Goal: Transaction & Acquisition: Download file/media

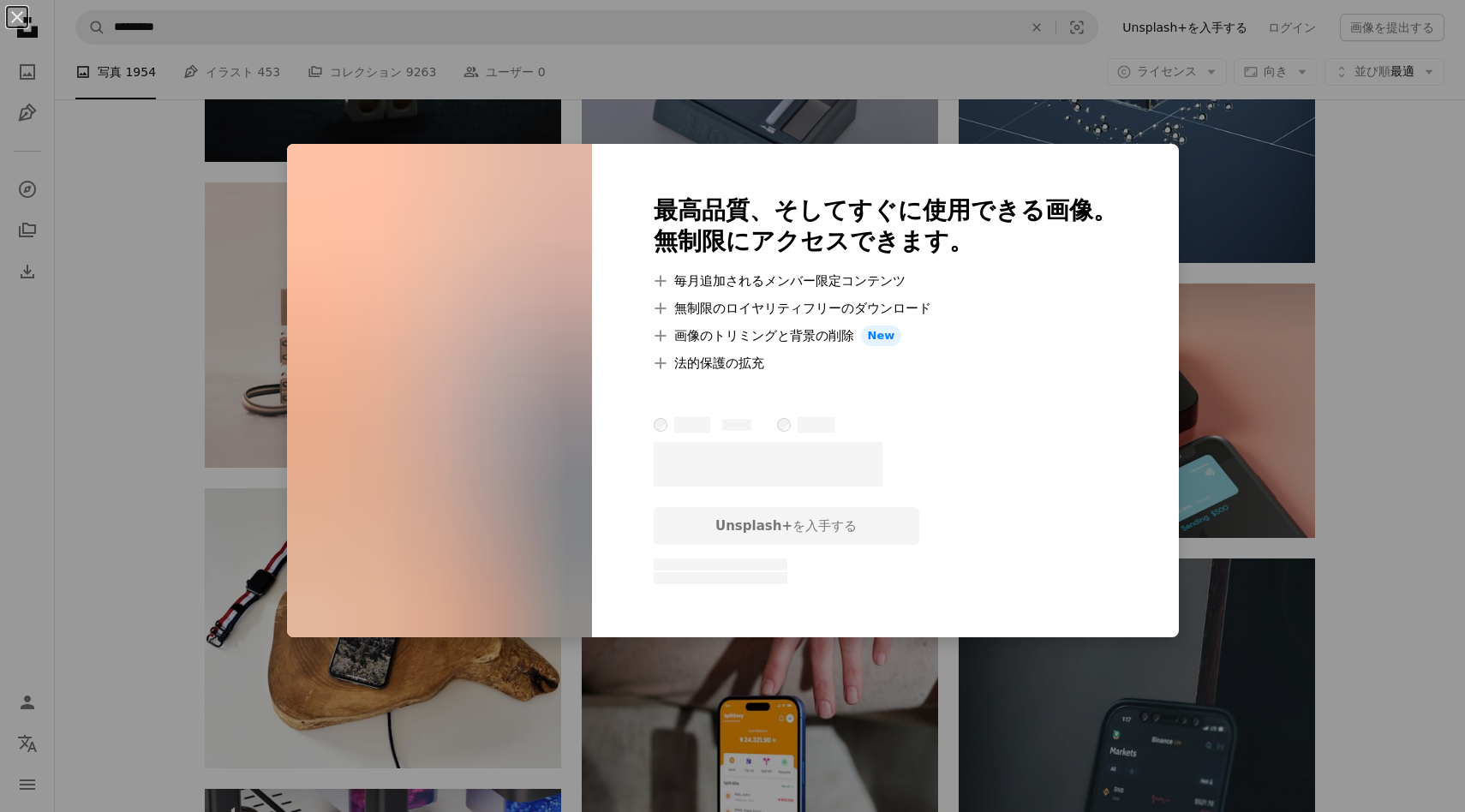
scroll to position [29612, 0]
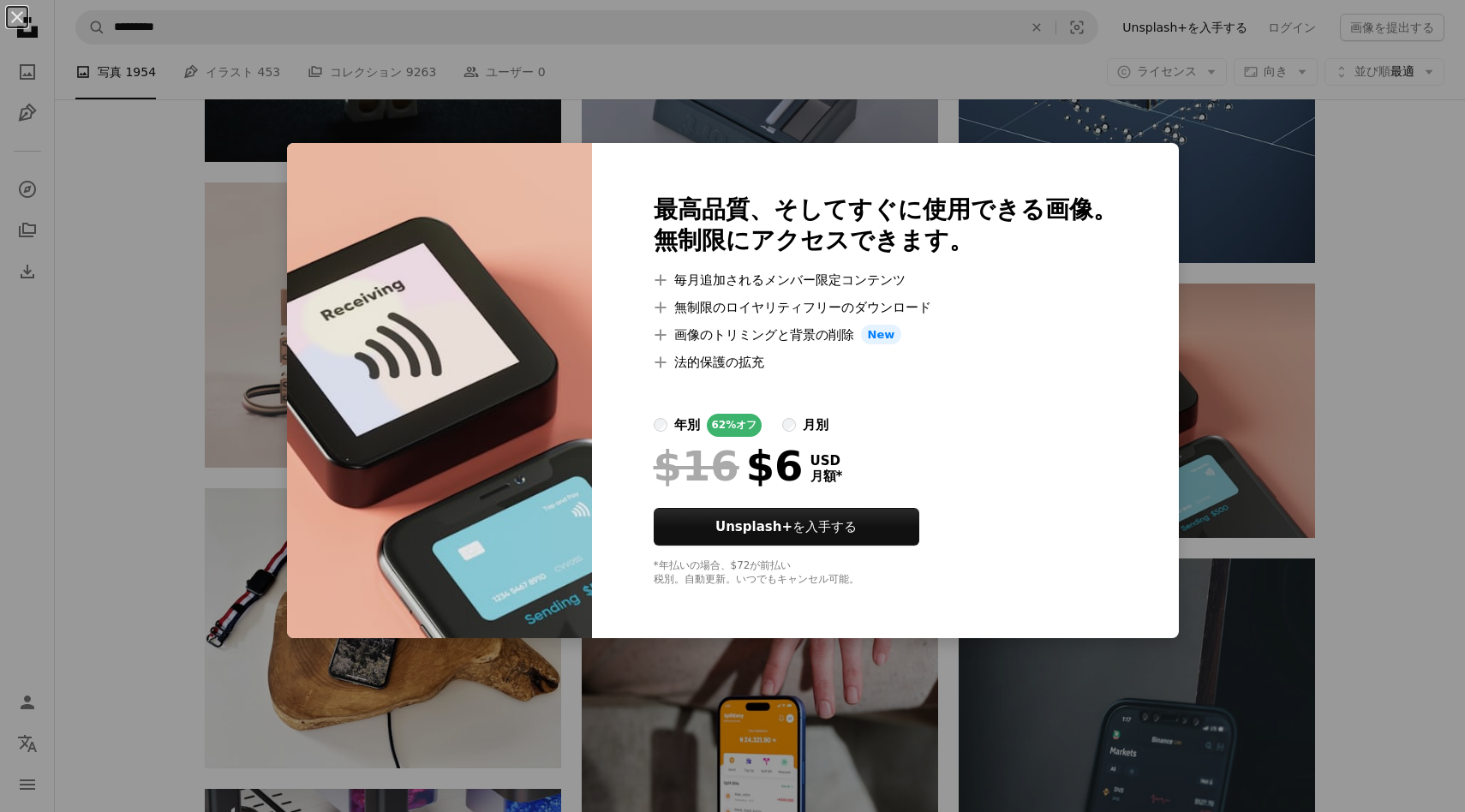
click at [1362, 258] on div "An X shape 最高品質、そしてすぐに使用できる画像。 無制限にアクセスできます。 A plus sign 毎月追加されるメンバー限定コンテンツ A p…" at bounding box center [732, 406] width 1465 height 812
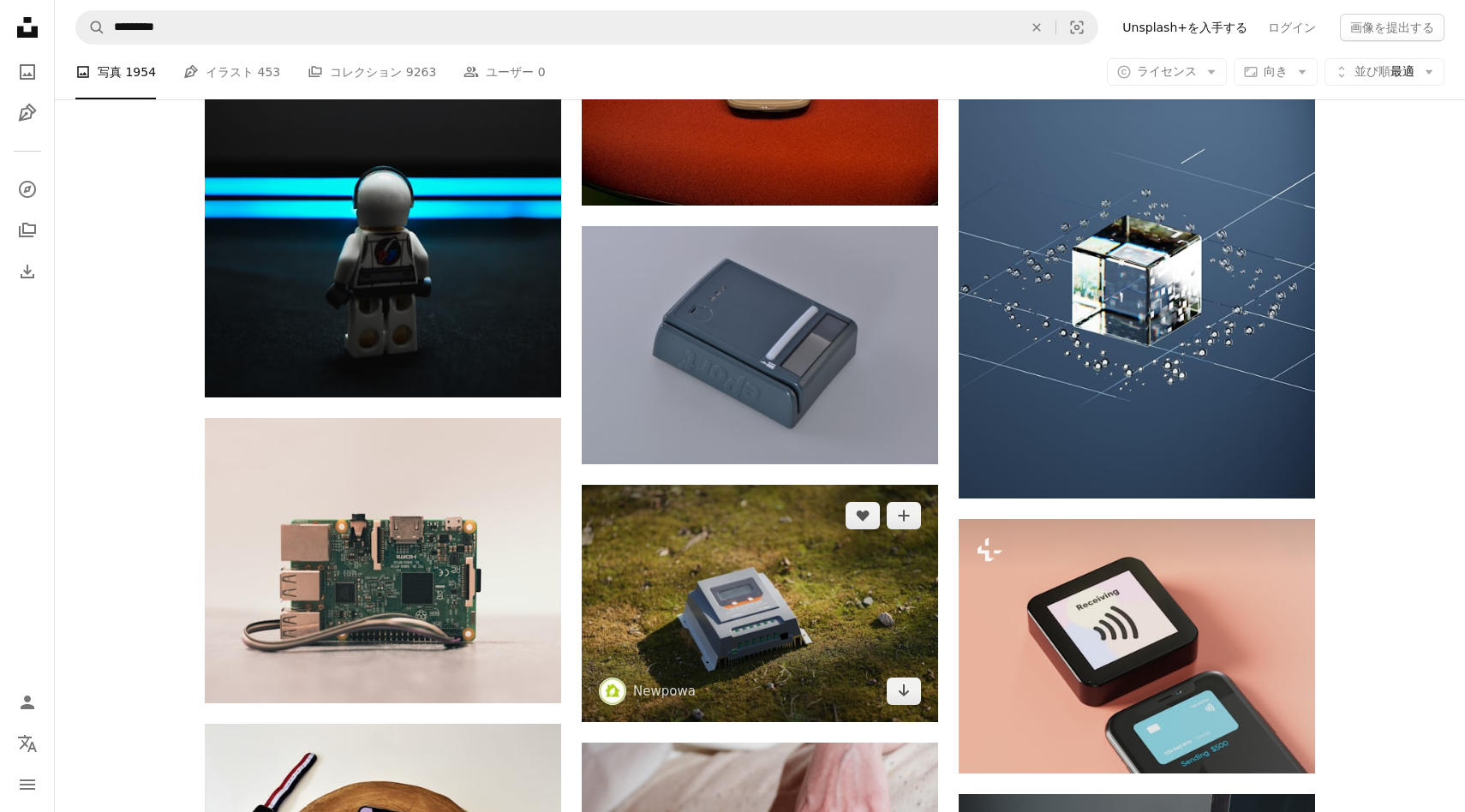
scroll to position [29358, 0]
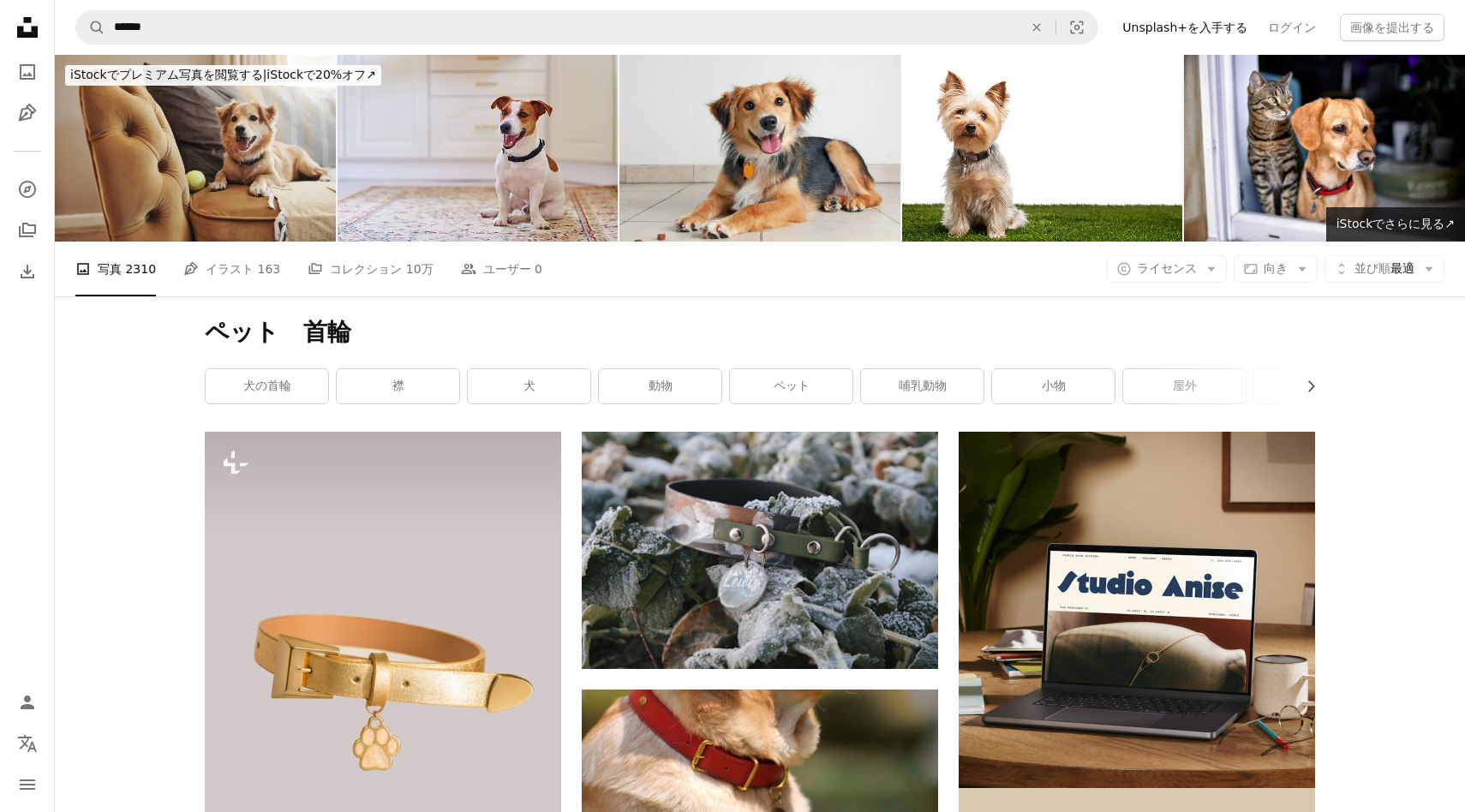
scroll to position [16396, 0]
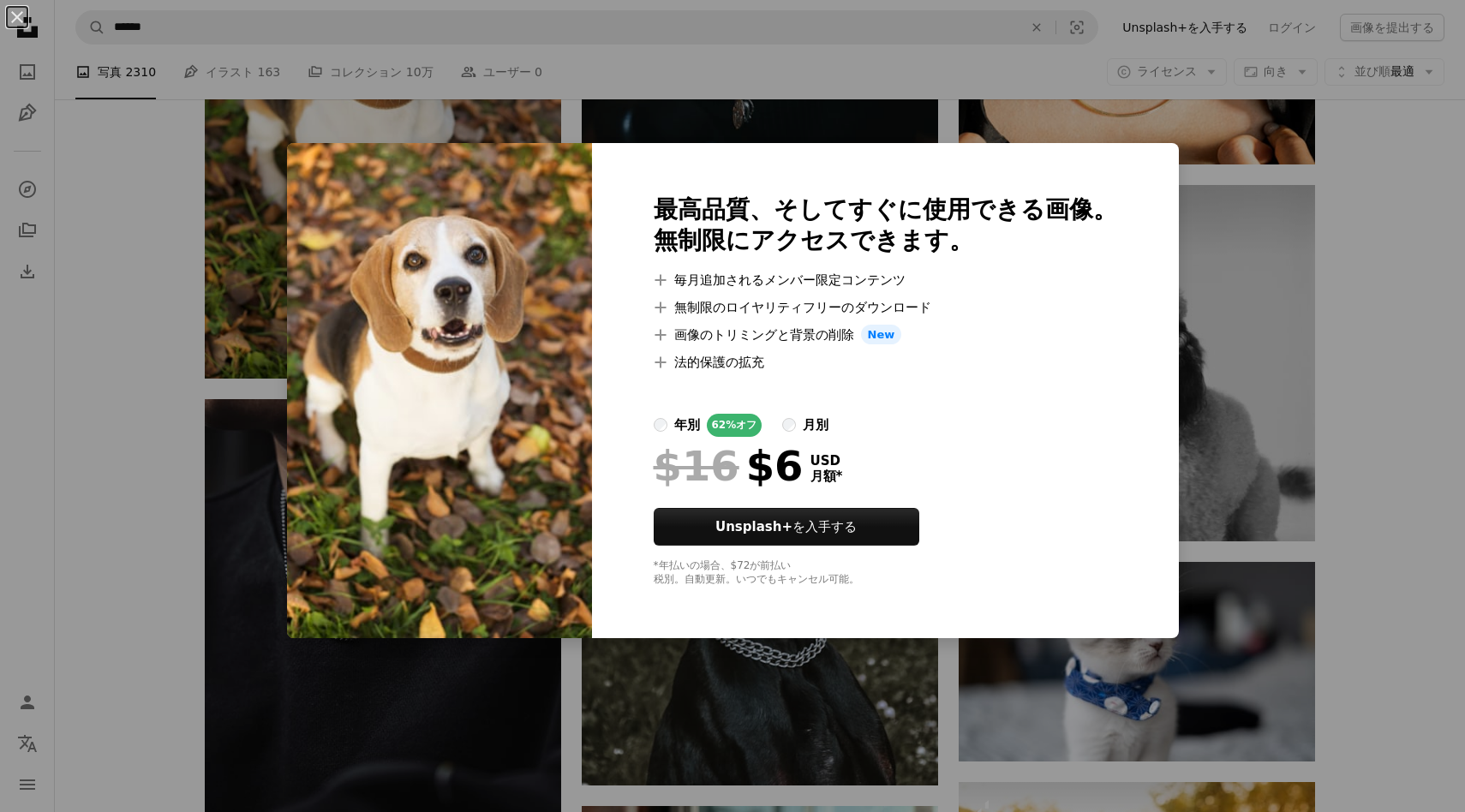
click at [113, 398] on div "An X shape 最高品質、そしてすぐに使用できる画像。 無制限にアクセスできます。 A plus sign 毎月追加されるメンバー限定コンテンツ A p…" at bounding box center [732, 406] width 1465 height 812
